Goal: Transaction & Acquisition: Book appointment/travel/reservation

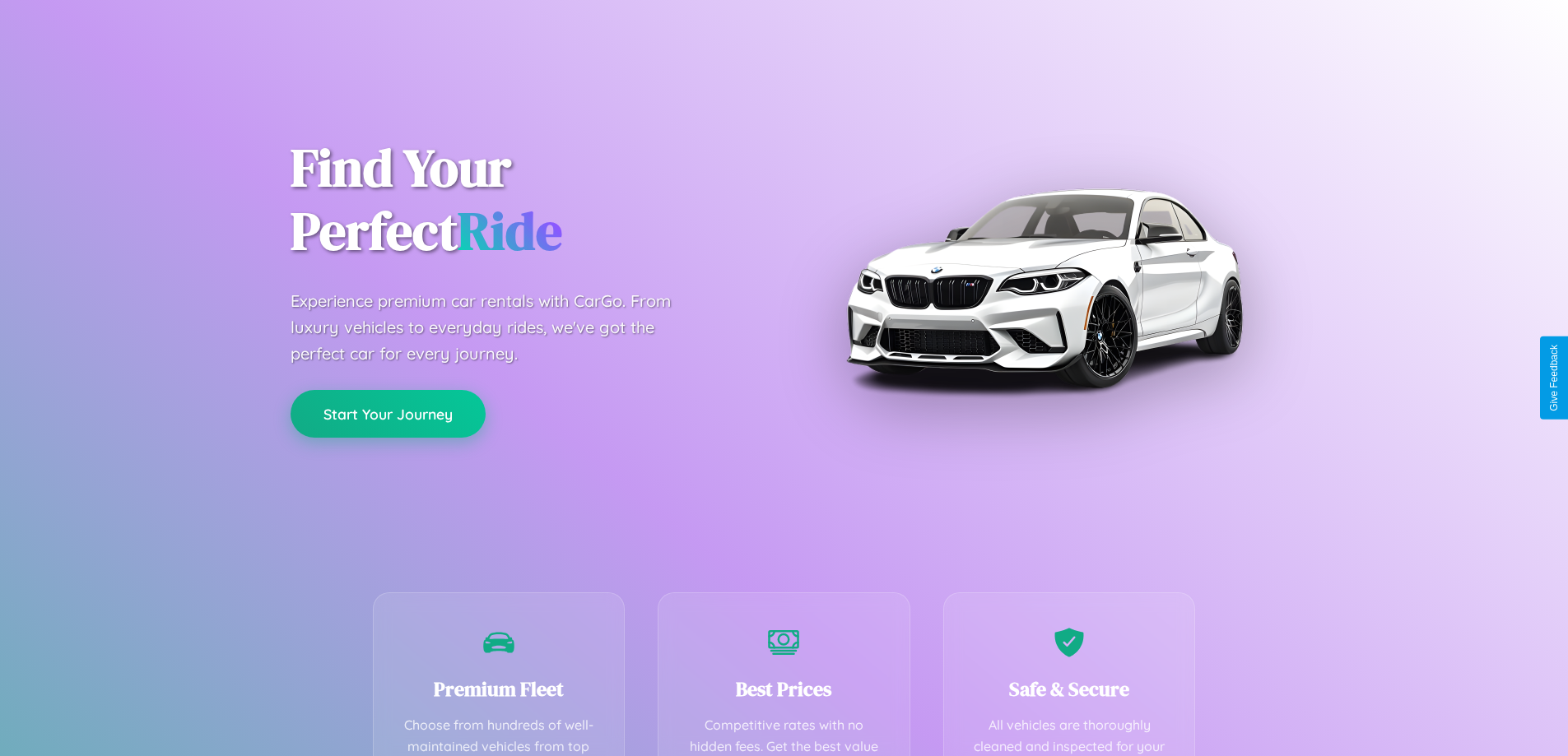
click at [387, 415] on button "Start Your Journey" at bounding box center [387, 414] width 195 height 48
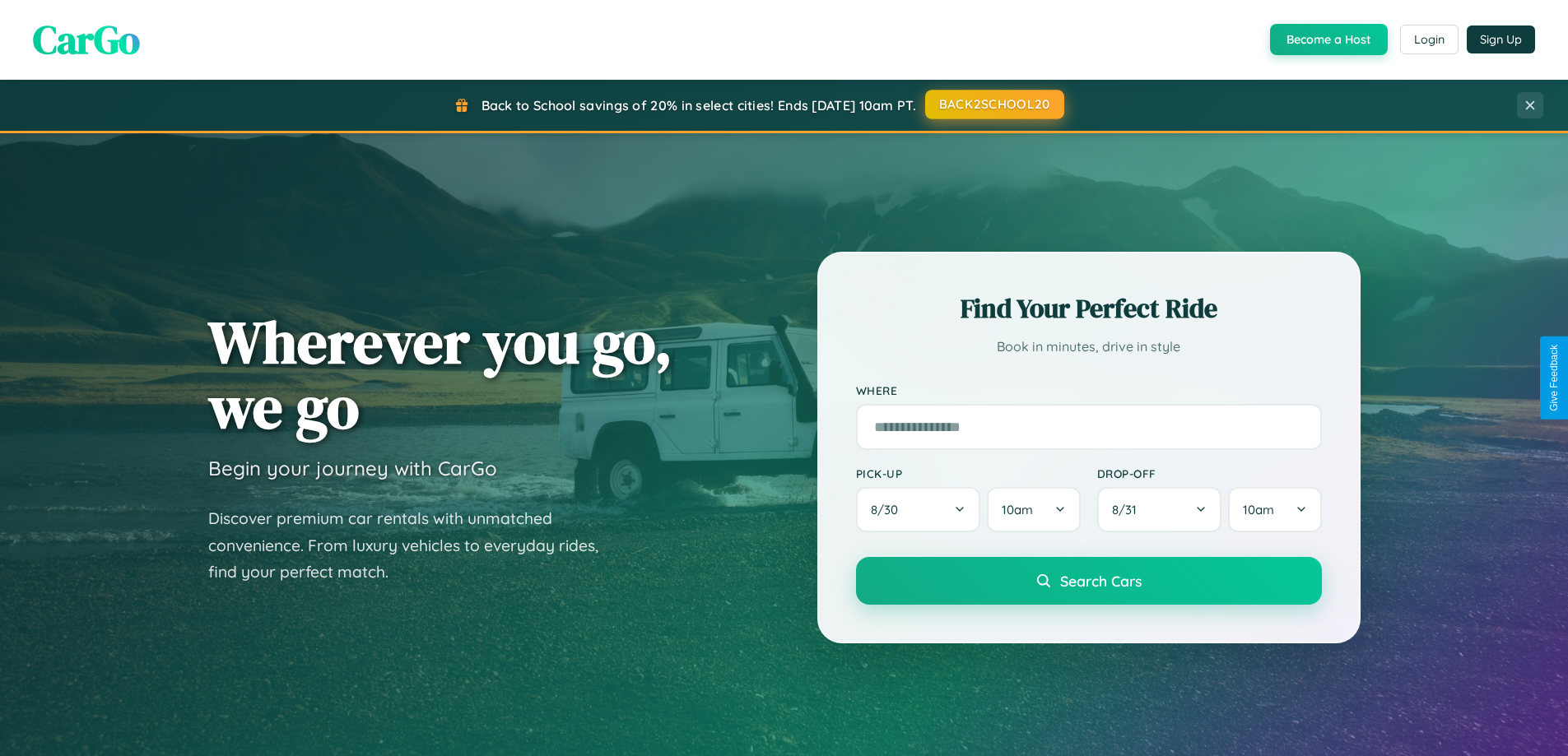
click at [994, 104] on button "BACK2SCHOOL20" at bounding box center [994, 105] width 139 height 30
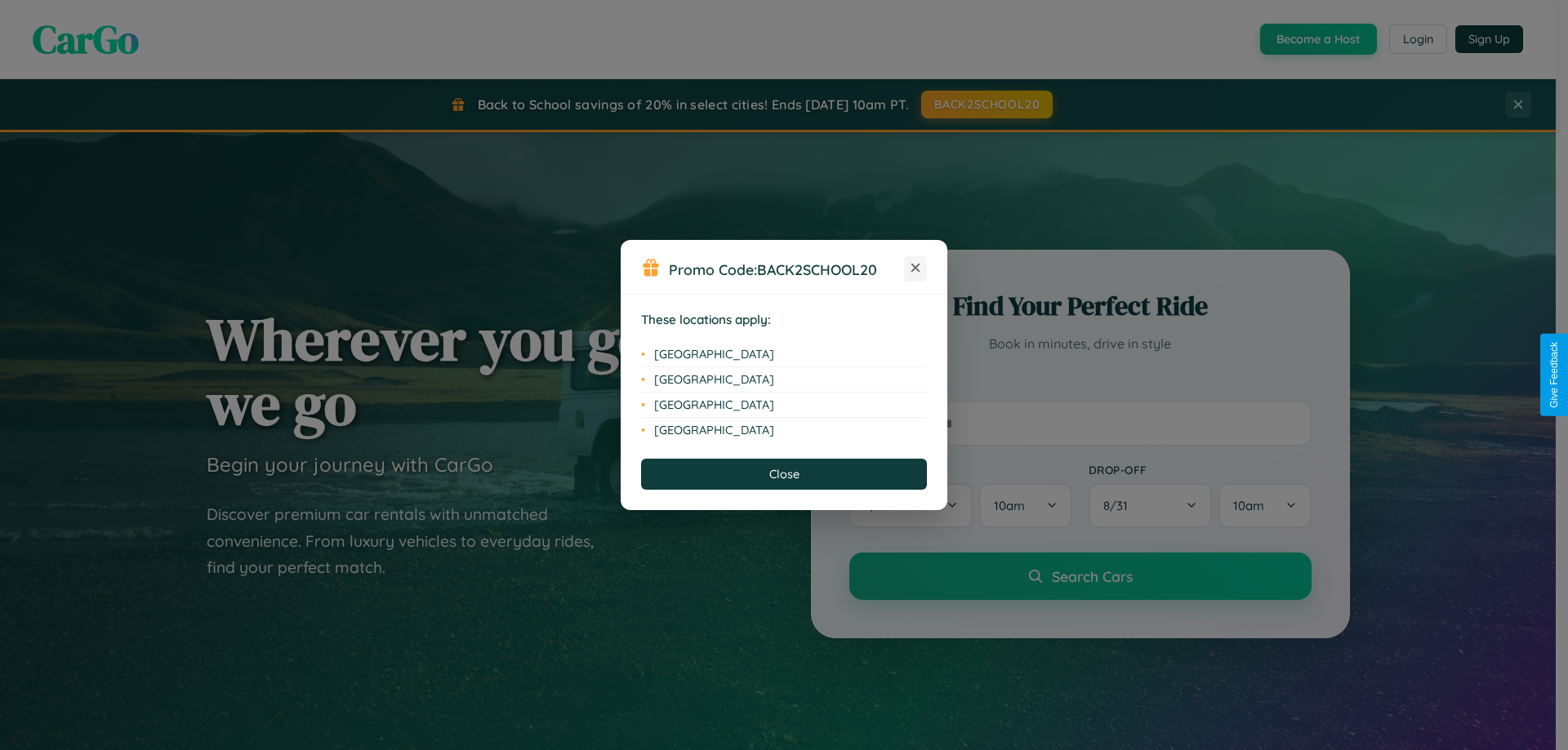
click at [916, 269] on icon at bounding box center [916, 268] width 9 height 9
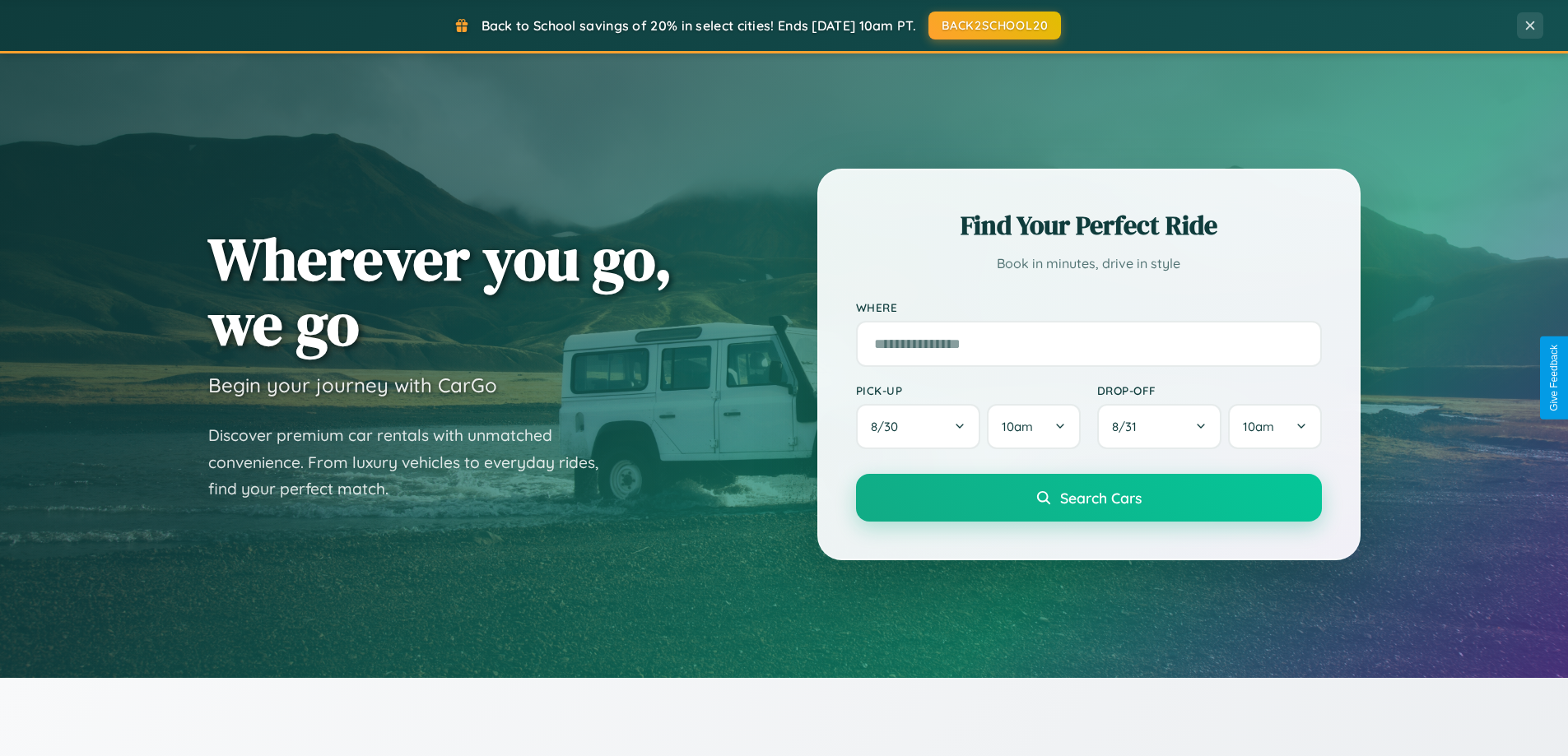
scroll to position [709, 0]
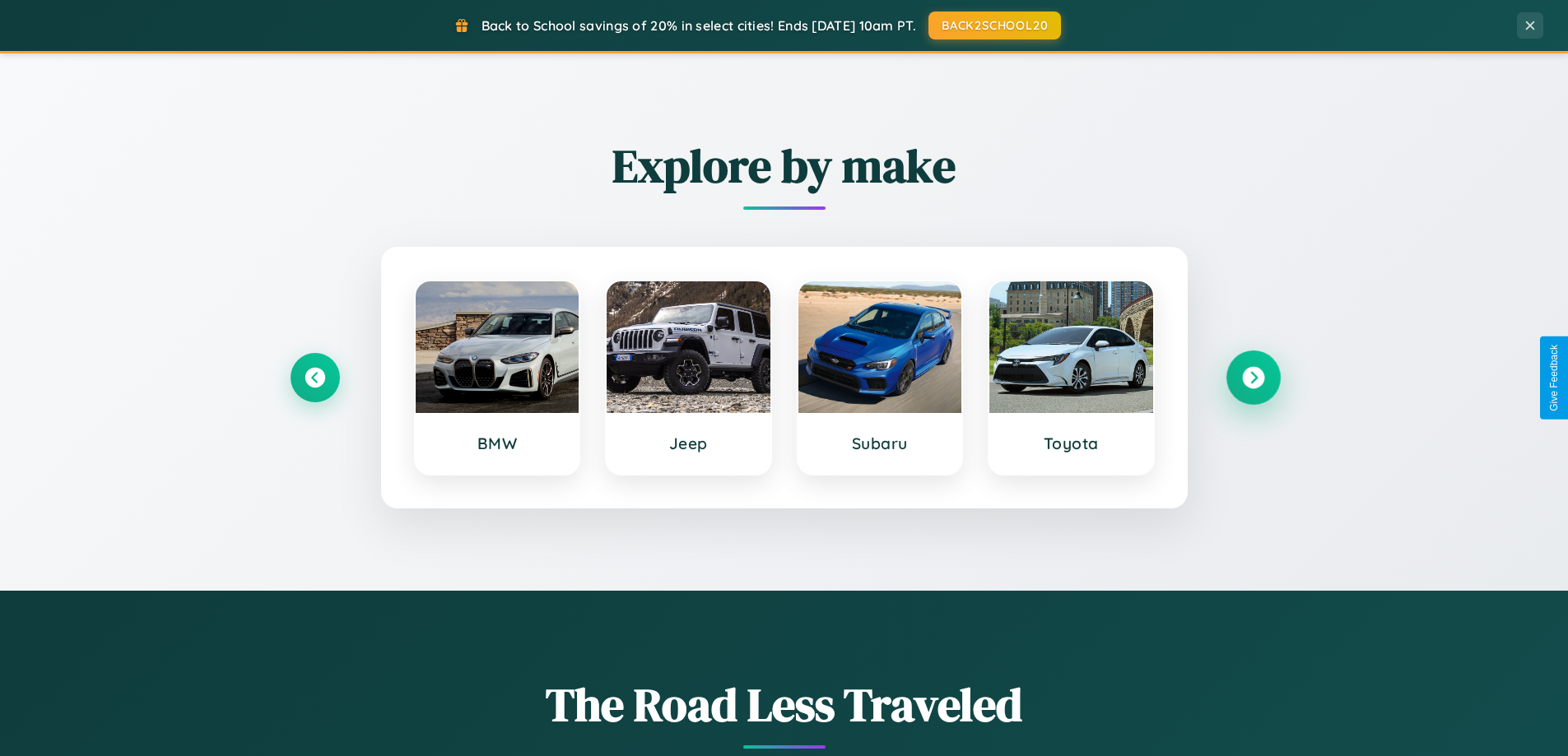
click at [1253, 378] on icon at bounding box center [1252, 378] width 22 height 22
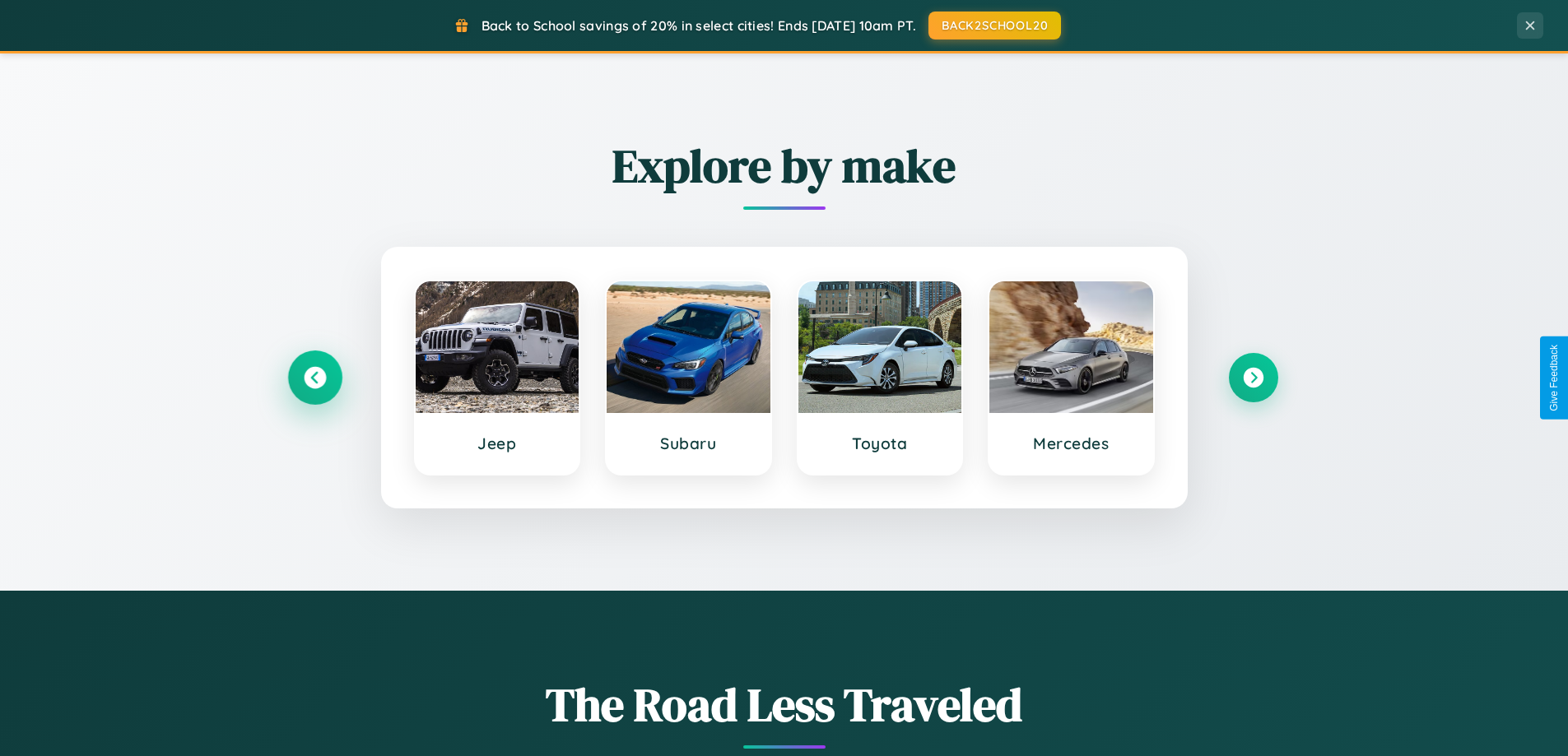
click at [314, 378] on icon at bounding box center [314, 378] width 22 height 22
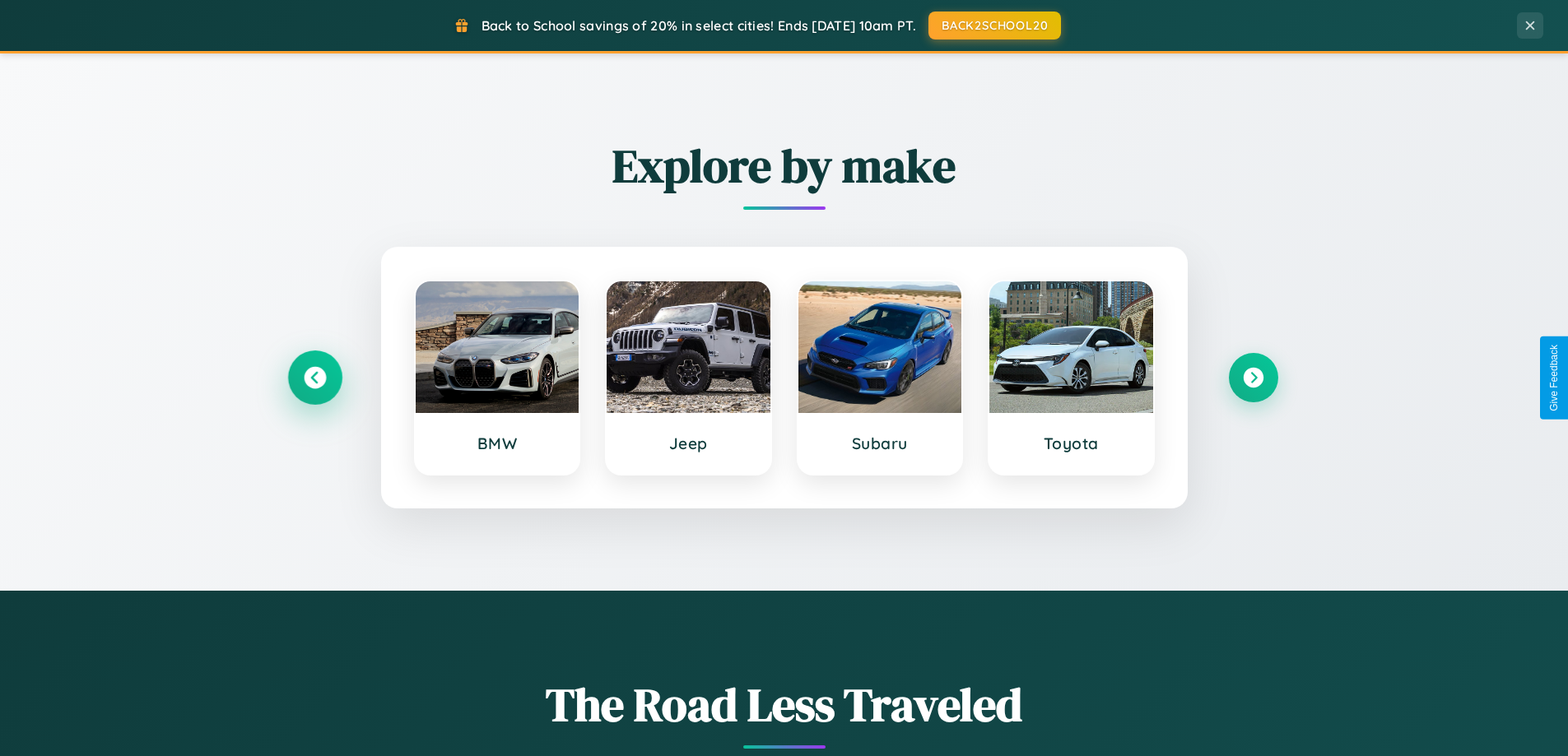
scroll to position [2644, 0]
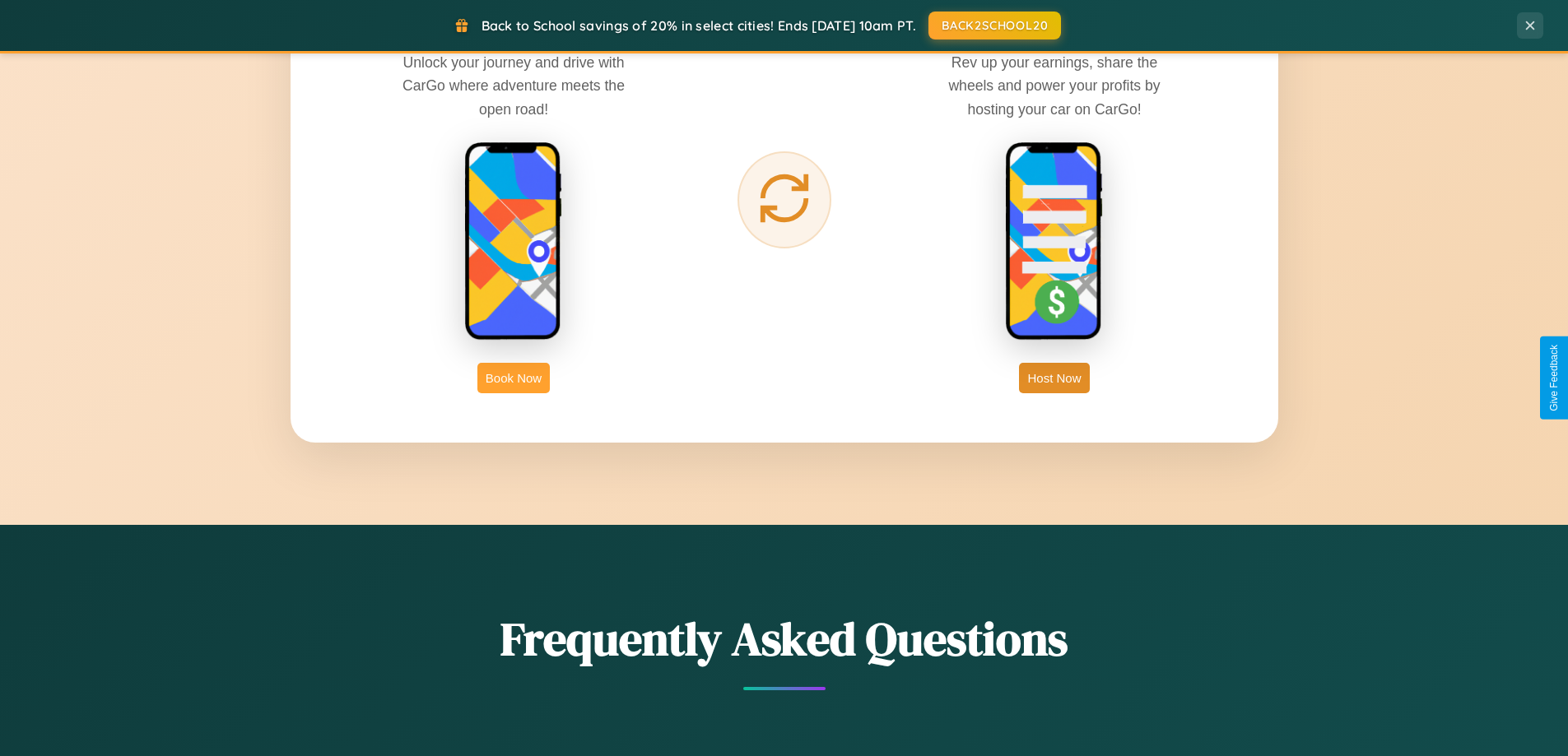
click at [514, 378] on button "Book Now" at bounding box center [514, 378] width 72 height 31
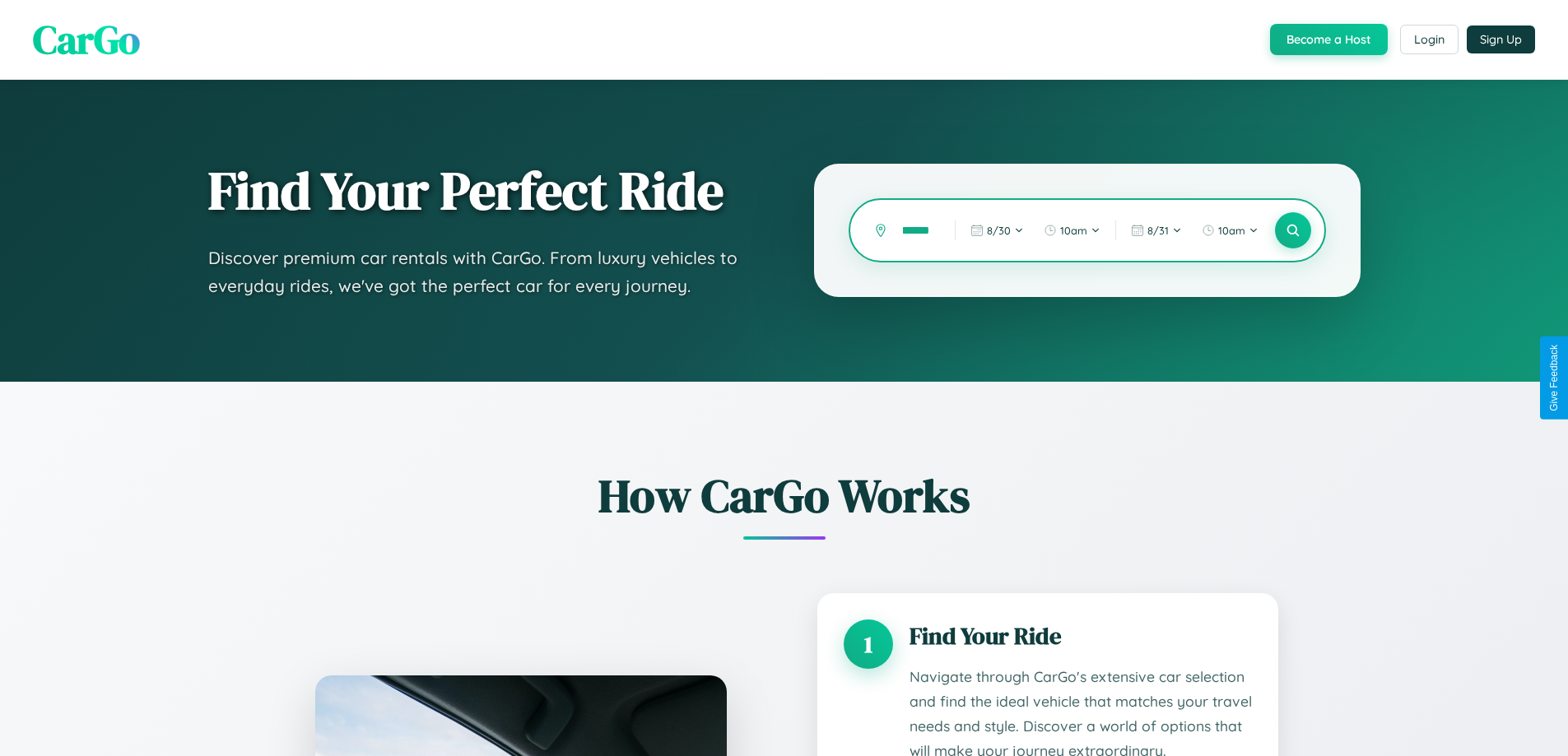
scroll to position [0, 11]
type input "******"
click at [1292, 230] on icon at bounding box center [1293, 231] width 16 height 16
